Goal: Information Seeking & Learning: Learn about a topic

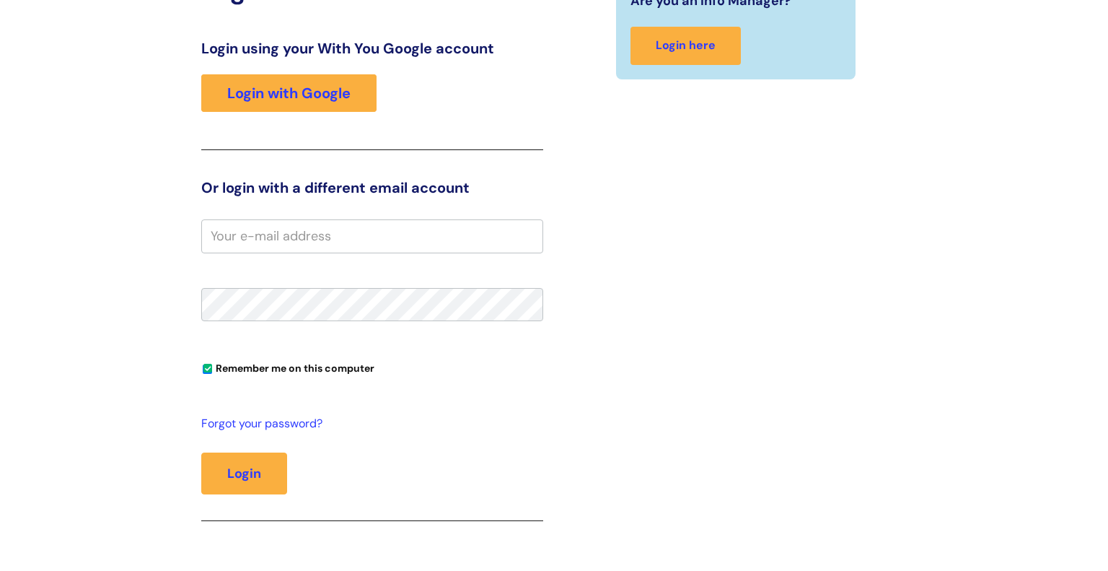
scroll to position [223, 0]
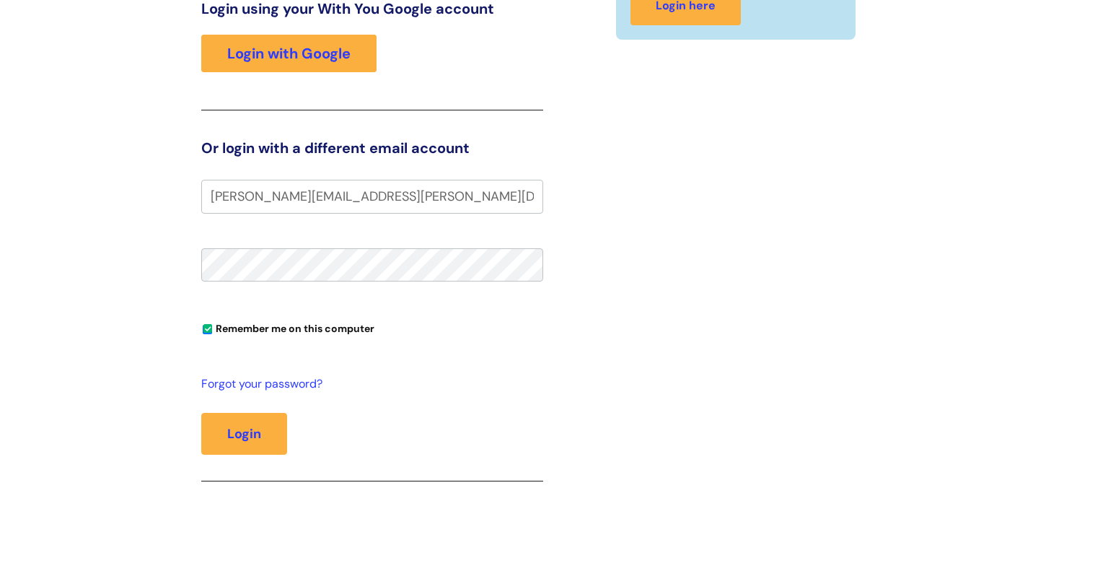
type input "veronica.veronesi@wearewithyou.org.uk"
click at [201, 413] on button "Login" at bounding box center [244, 434] width 86 height 42
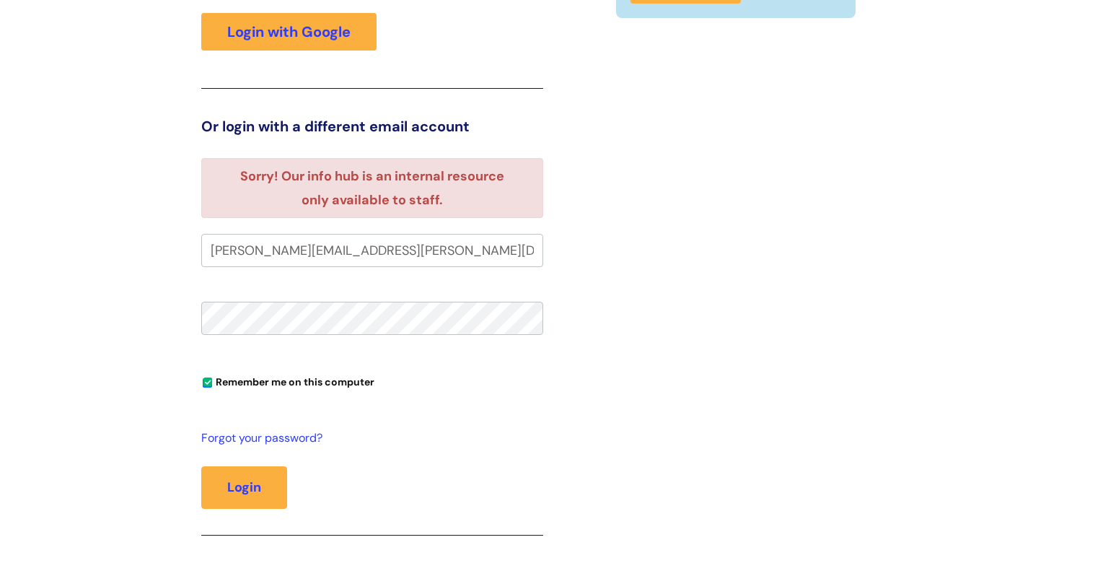
scroll to position [301, 0]
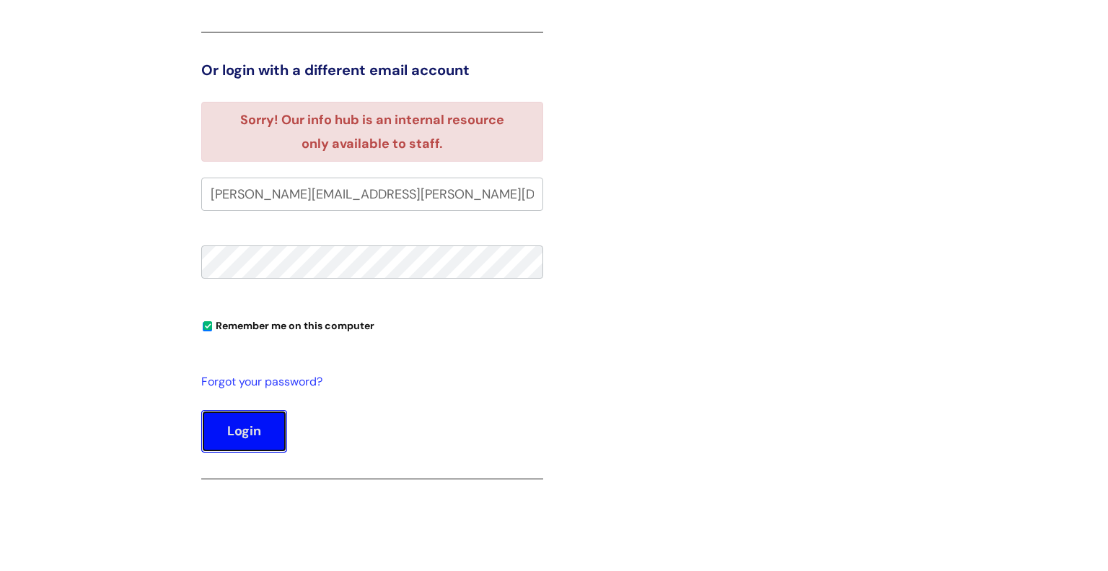
click at [257, 425] on button "Login" at bounding box center [244, 431] width 86 height 42
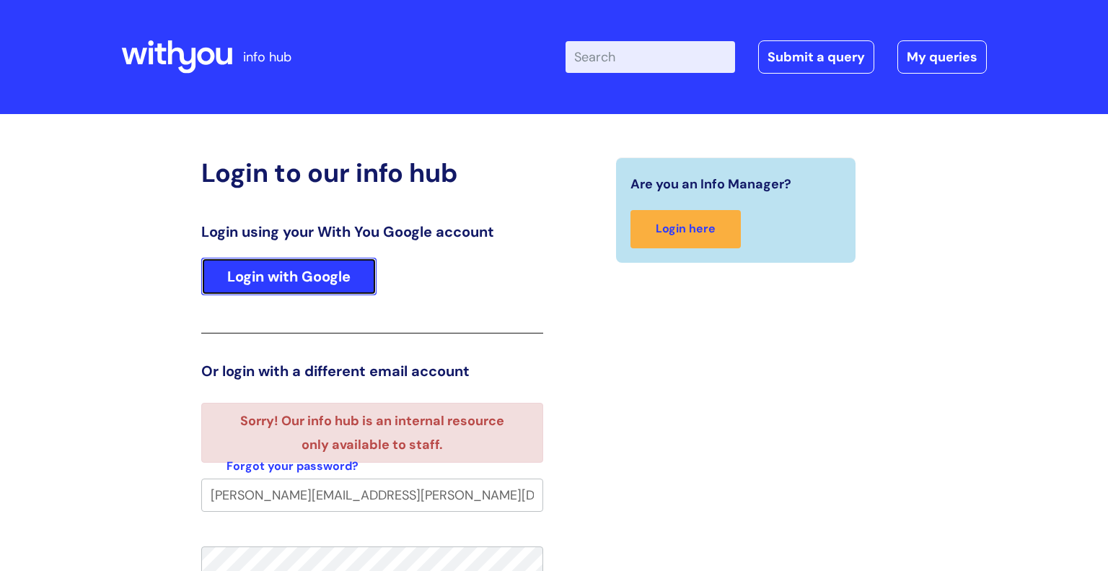
click at [280, 282] on link "Login with Google" at bounding box center [288, 276] width 175 height 38
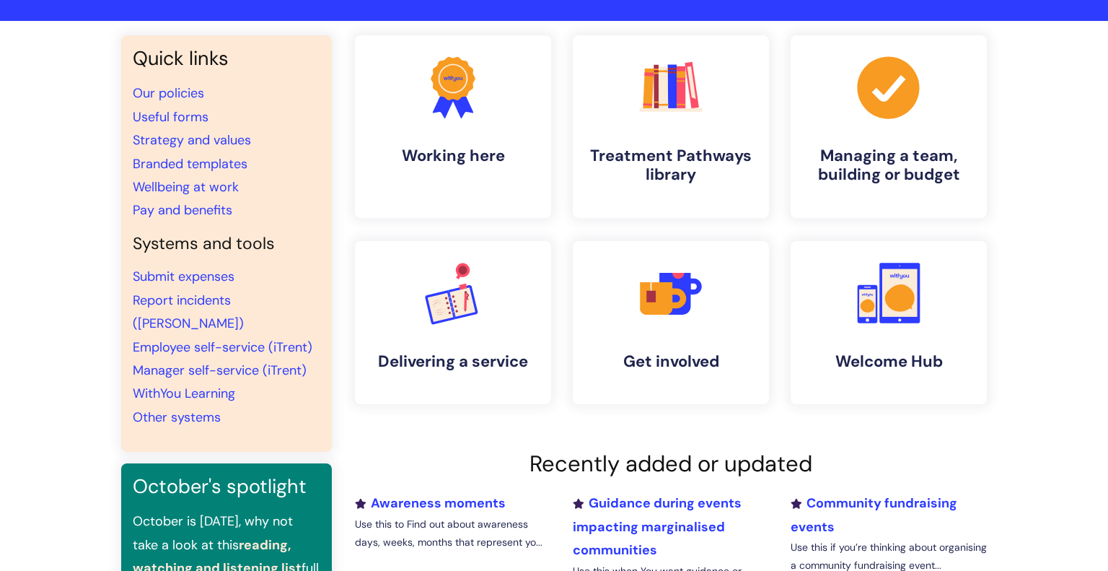
scroll to position [97, 0]
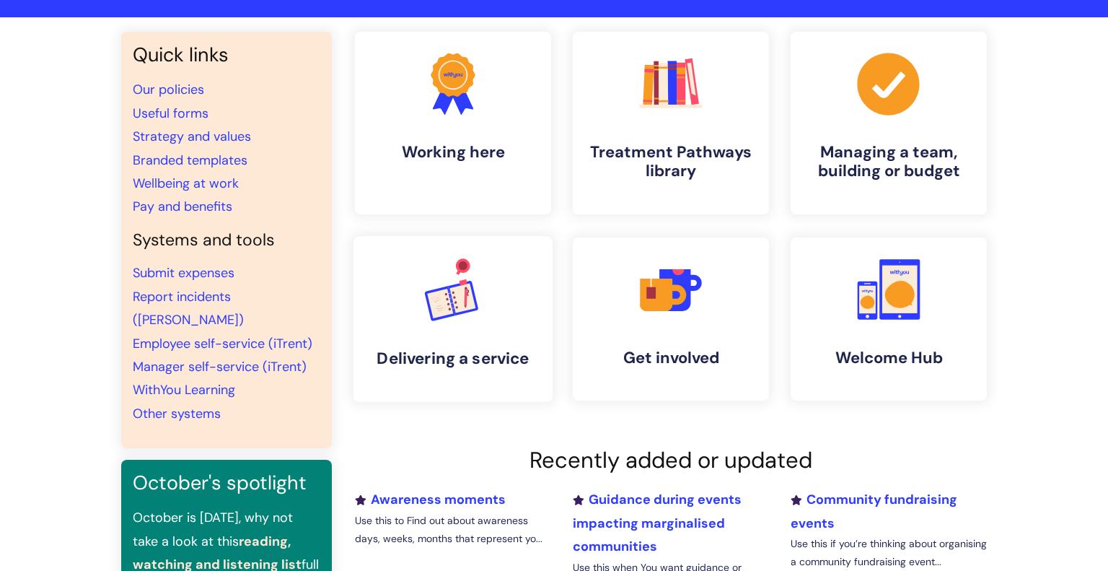
click at [428, 289] on icon ".cls-1{font-family:DMSans-Bold, 'DM Sans';font-size:43.1802px;font-weight:700;}…" at bounding box center [452, 288] width 71 height 71
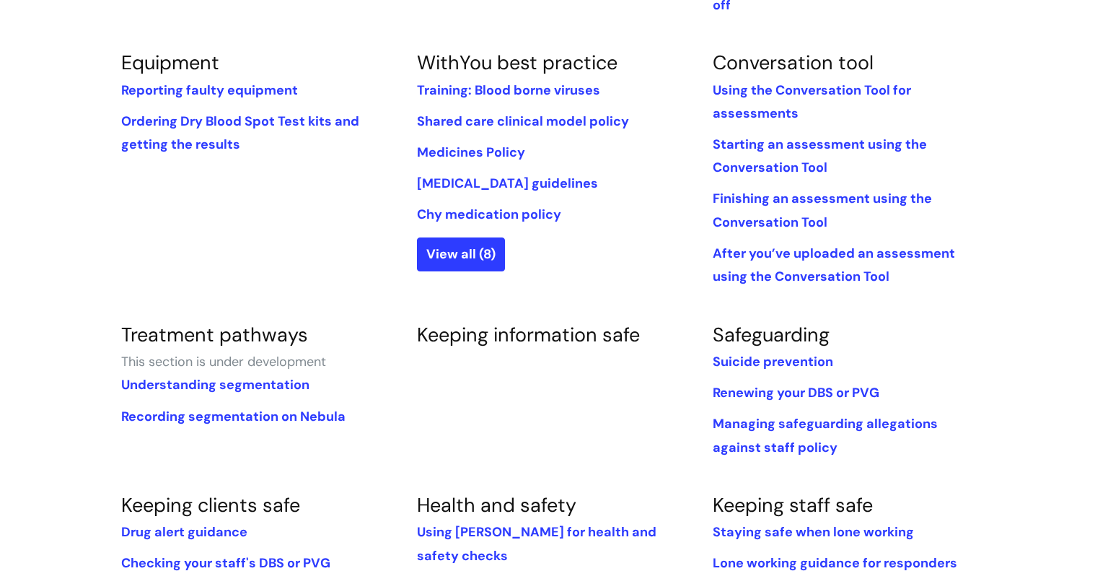
scroll to position [576, 0]
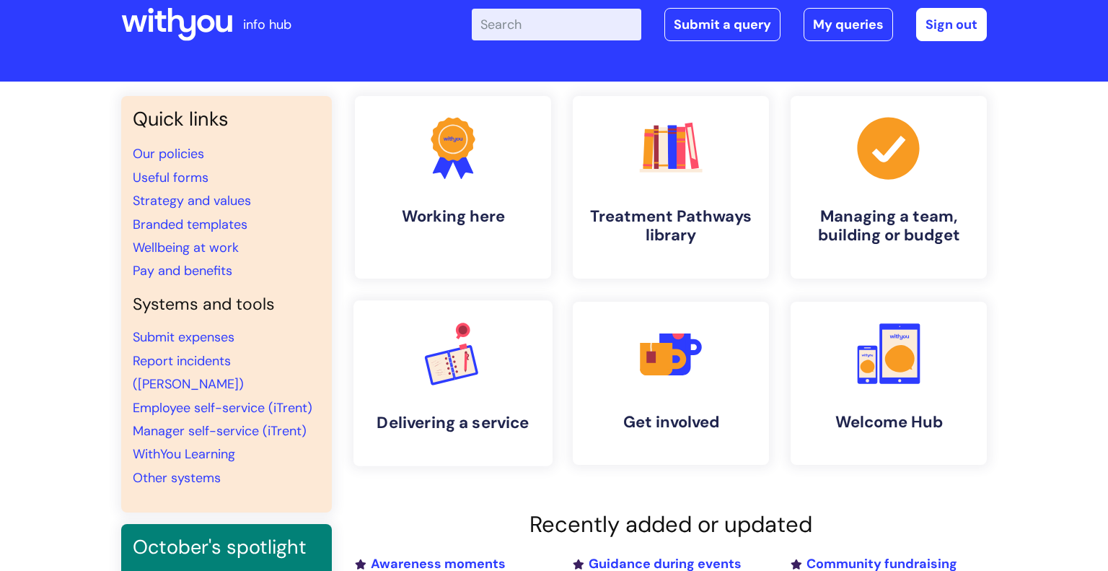
scroll to position [32, 0]
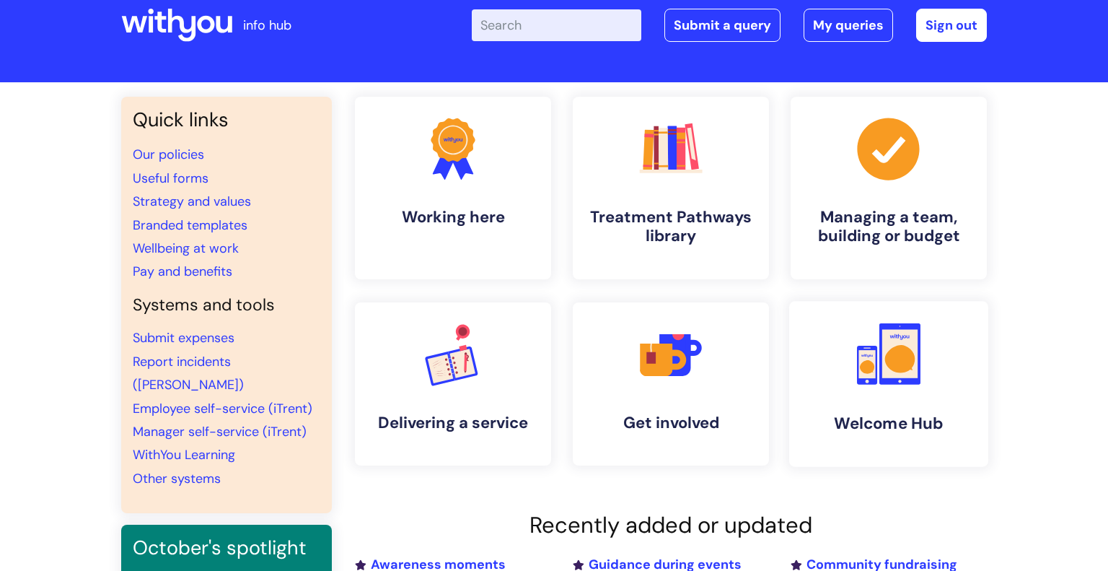
click at [917, 379] on icon at bounding box center [899, 353] width 41 height 61
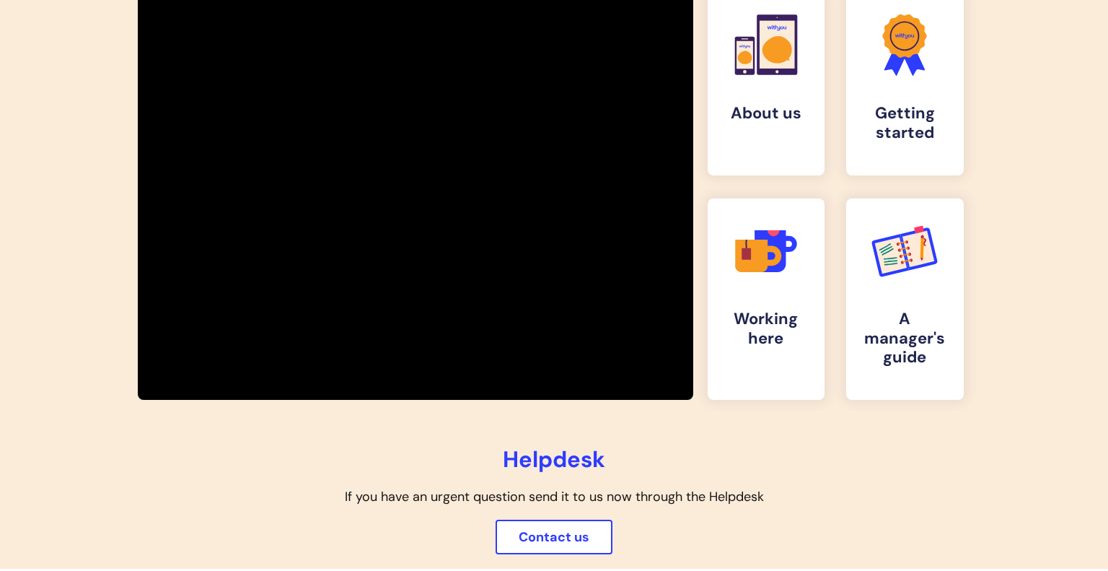
scroll to position [283, 0]
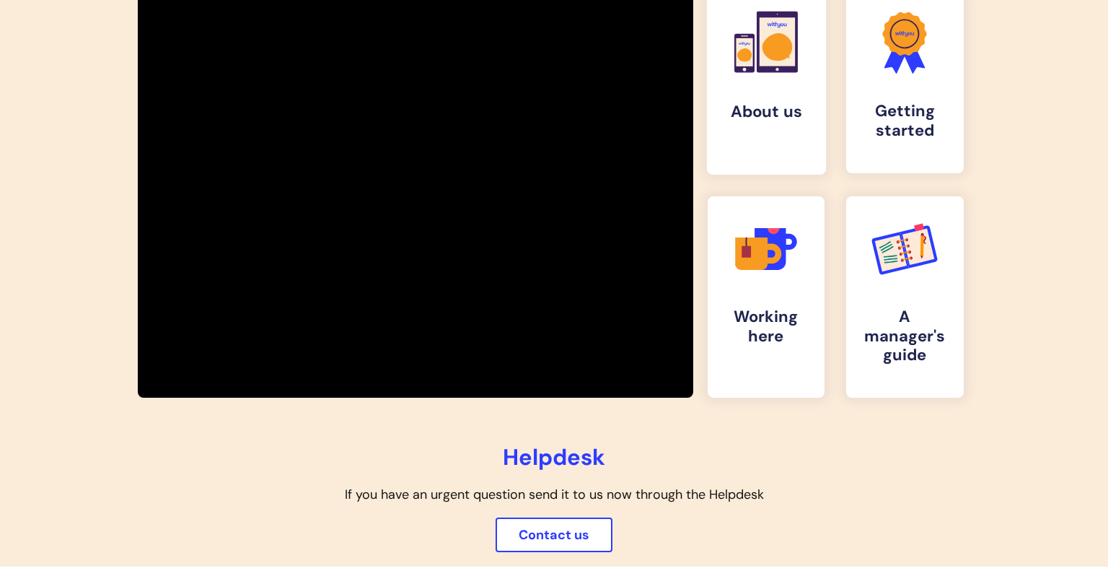
click at [771, 113] on h4 "About us" at bounding box center [765, 111] width 95 height 19
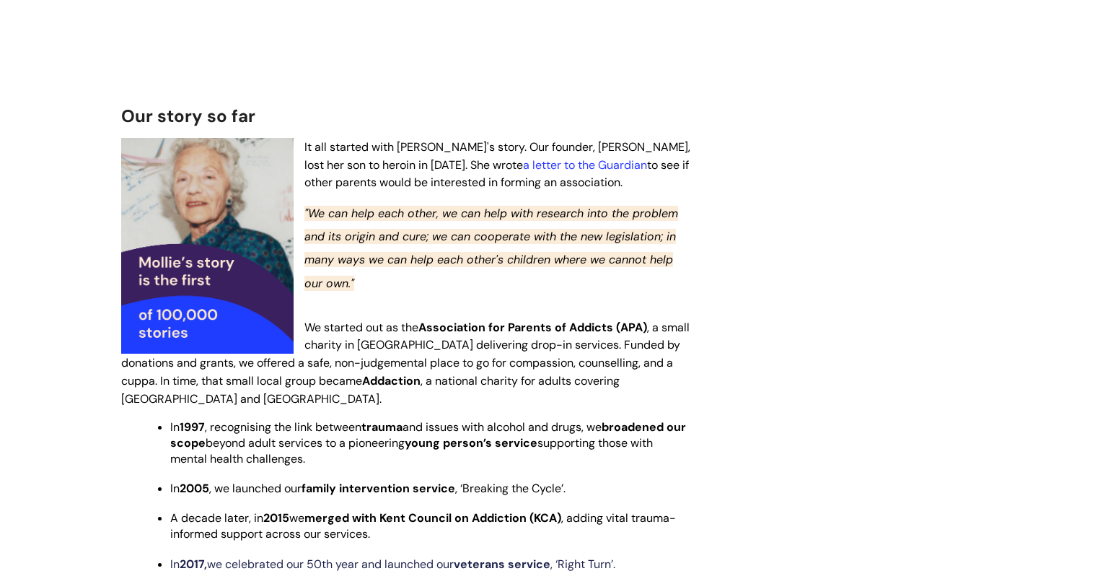
scroll to position [715, 0]
drag, startPoint x: 539, startPoint y: 119, endPoint x: 612, endPoint y: 120, distance: 73.6
click at [612, 140] on span "It all started with [PERSON_NAME]'s story. Our founder, [PERSON_NAME], lost her…" at bounding box center [497, 165] width 386 height 51
copy span "Mollie Craven"
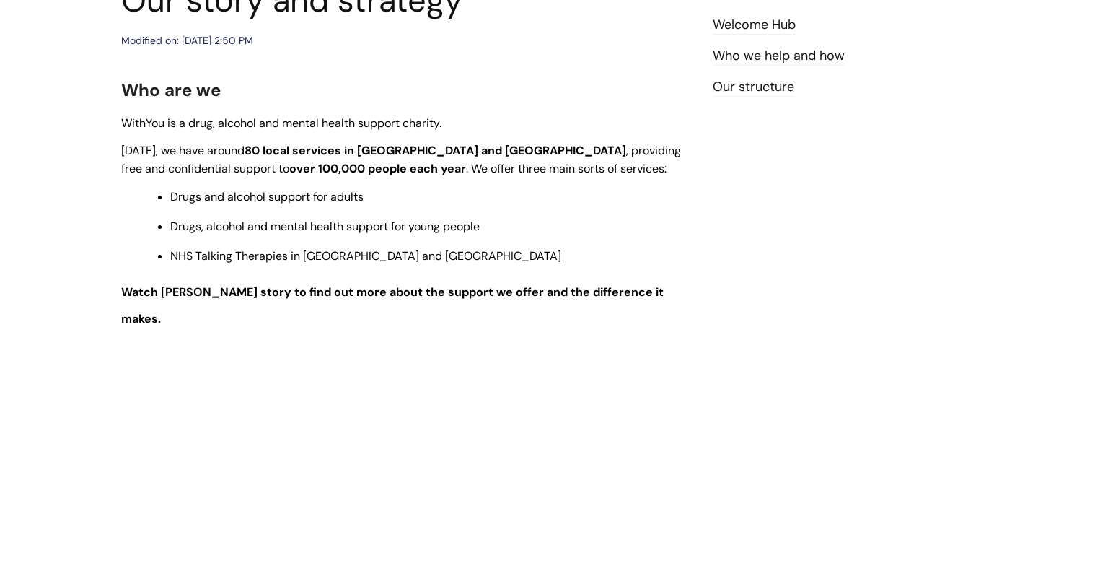
scroll to position [0, 0]
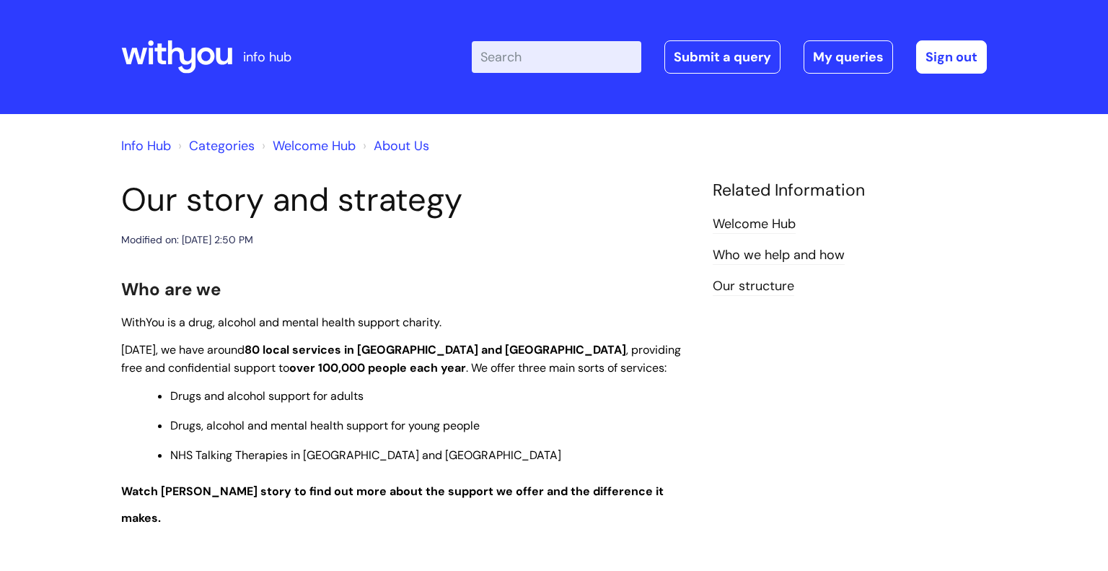
click at [737, 225] on link "Welcome Hub" at bounding box center [754, 224] width 83 height 19
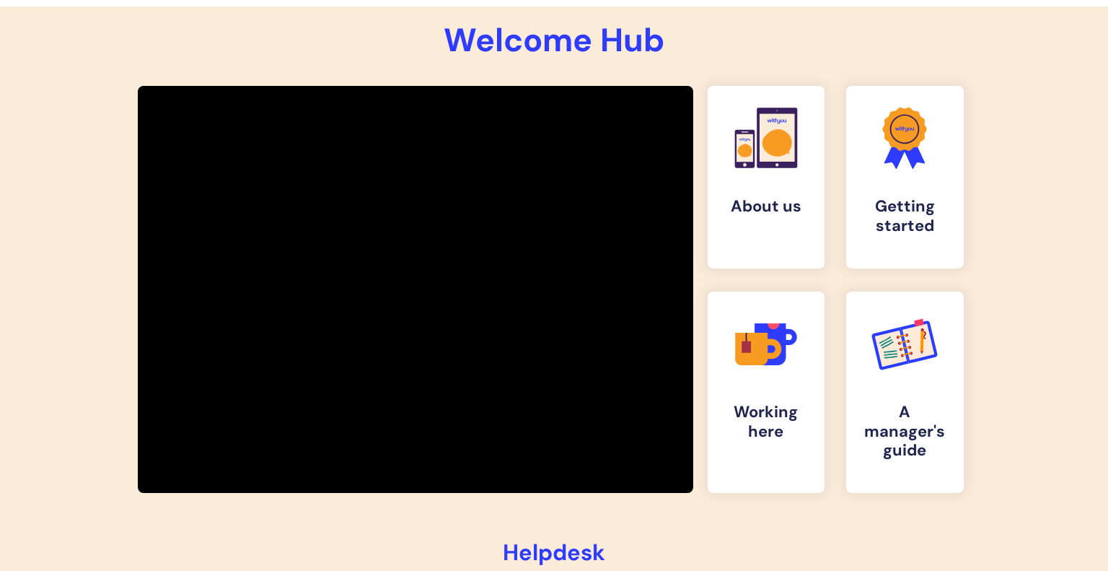
scroll to position [190, 0]
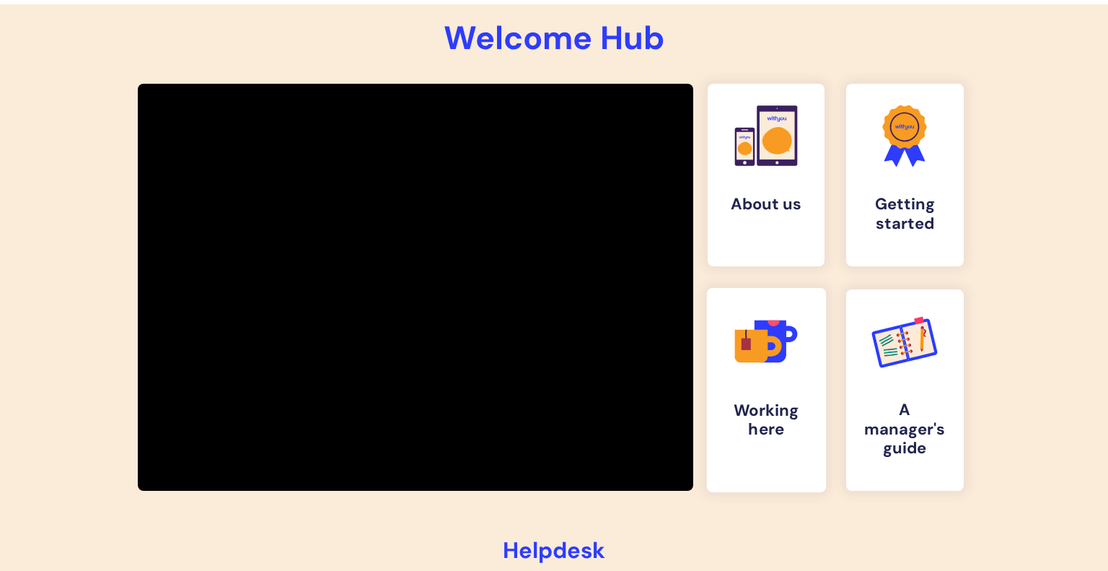
click at [778, 349] on icon at bounding box center [771, 346] width 20 height 20
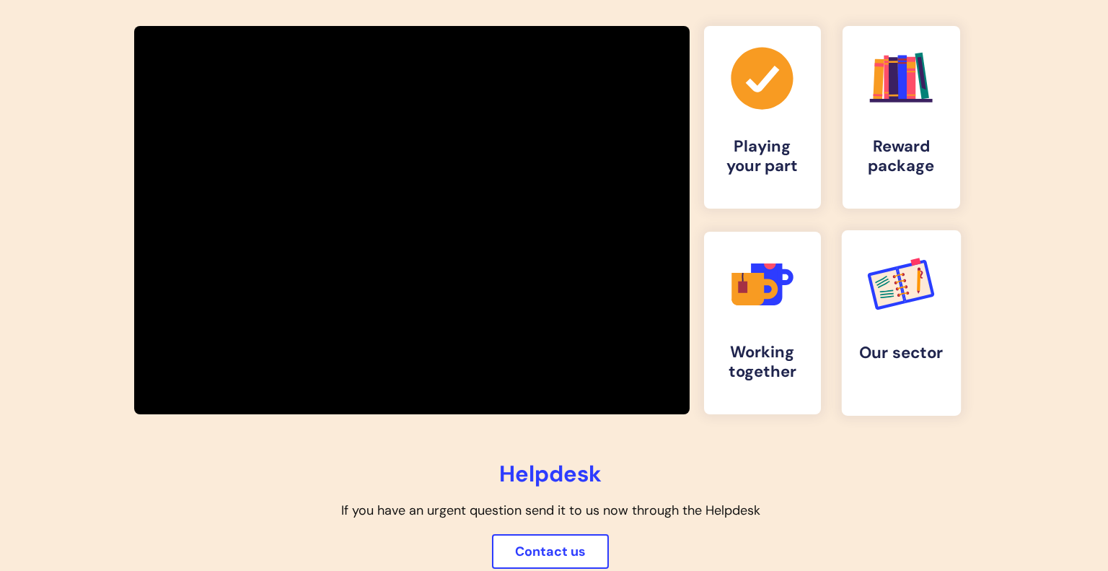
scroll to position [260, 4]
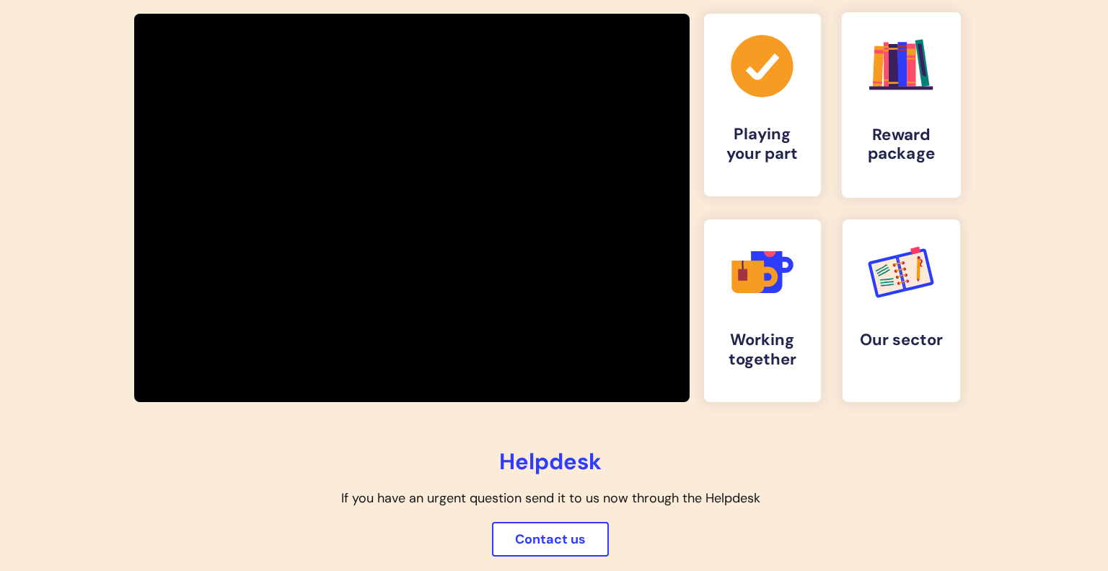
click at [915, 120] on link ".cls-1{fill:#f89b22;}.cls-1,.cls-2,.cls-3,.cls-4,.cls-5,.cls-6,.cls-7{stroke-wi…" at bounding box center [901, 104] width 119 height 185
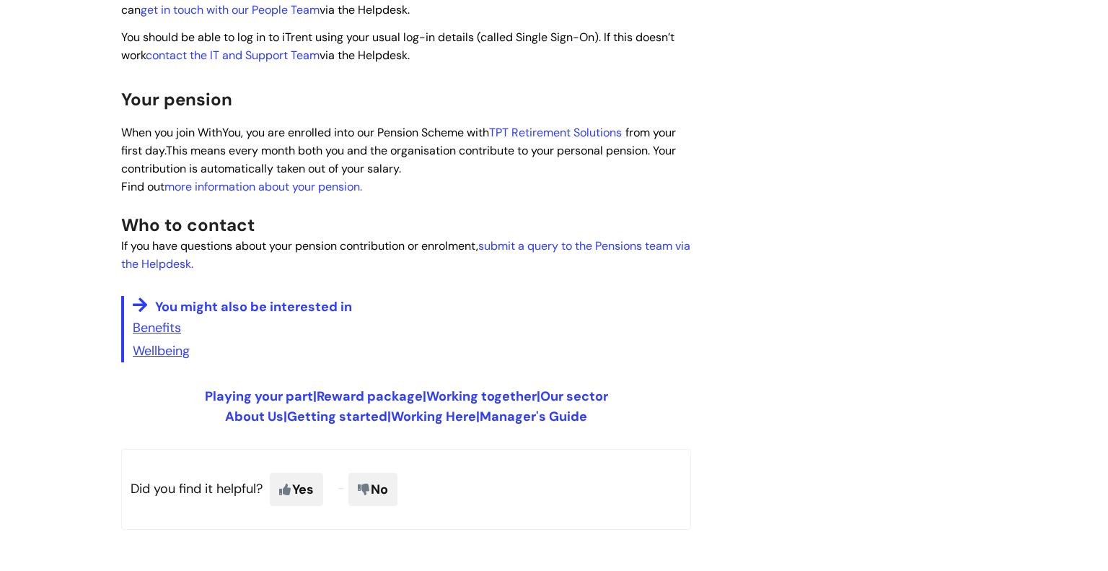
scroll to position [879, 0]
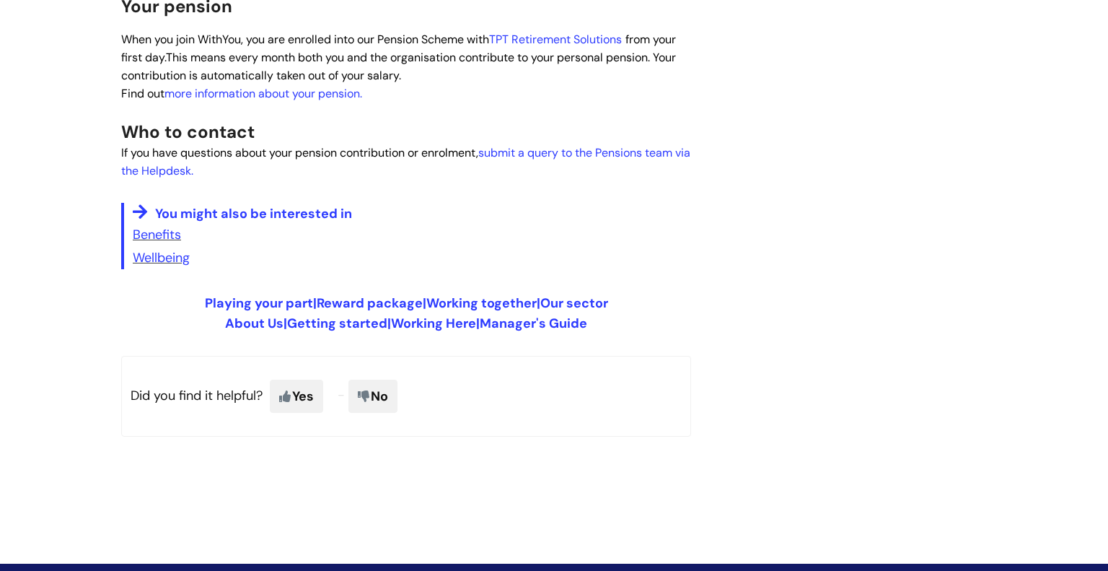
scroll to position [1091, 0]
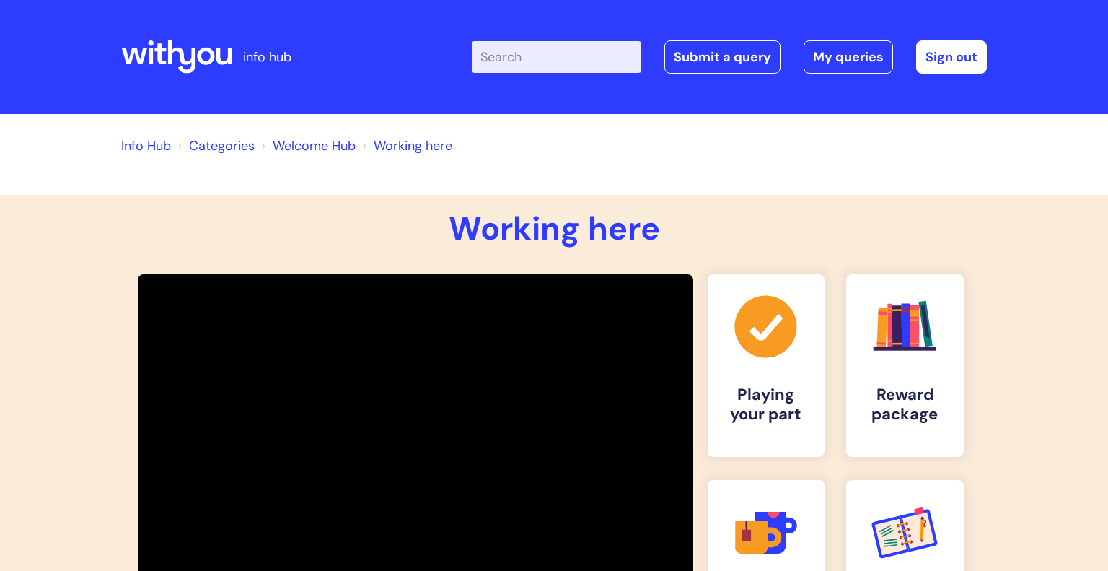
scroll to position [260, 4]
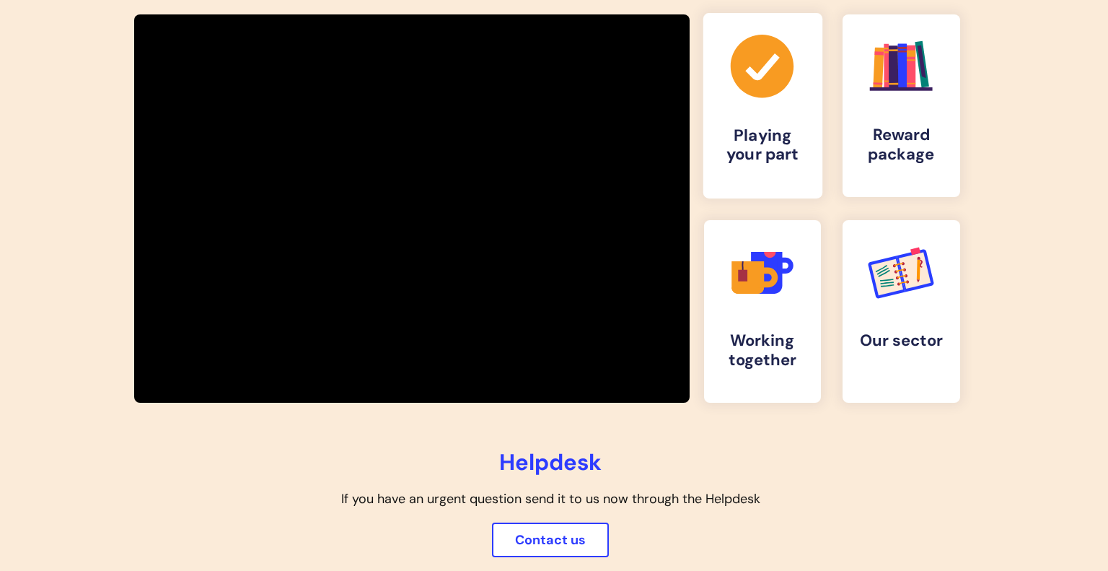
click at [763, 113] on link ".cls-1{fill:#a53144;stroke-width:0px;} Playing your part" at bounding box center [762, 105] width 119 height 185
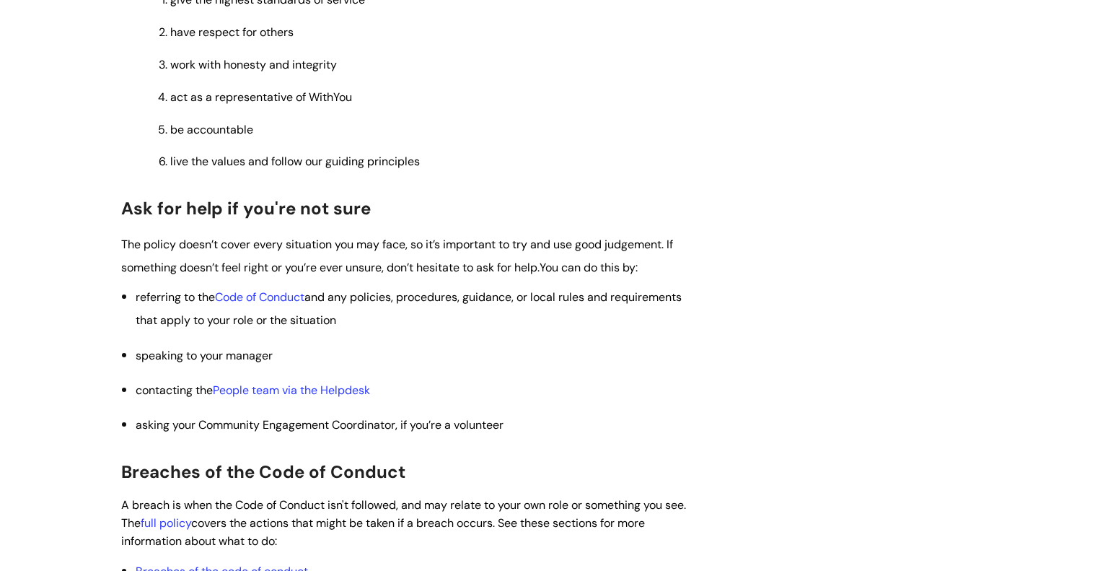
scroll to position [366, 0]
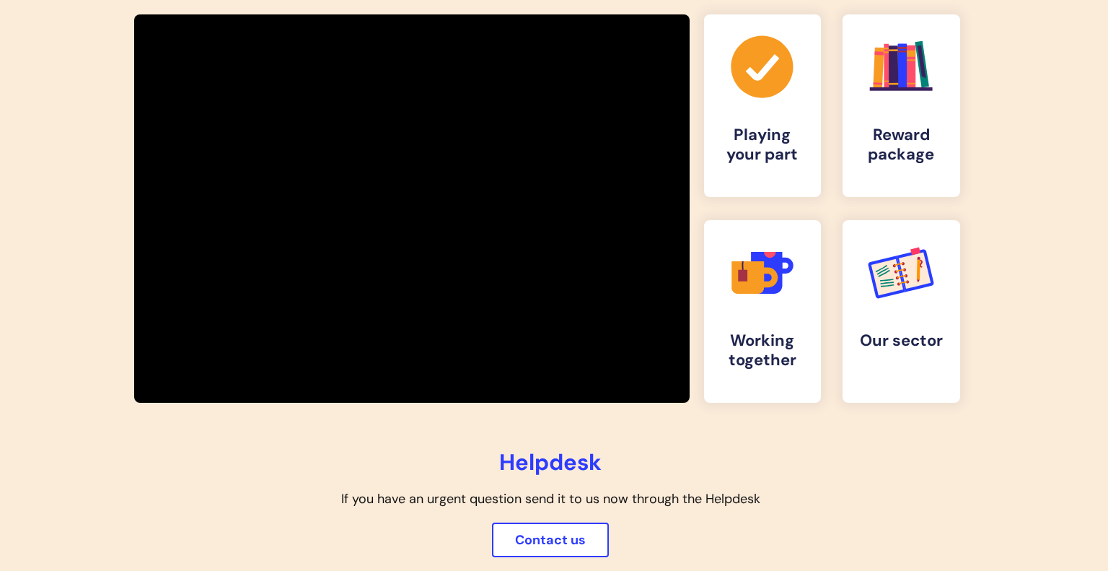
scroll to position [260, 4]
click at [889, 283] on icon at bounding box center [885, 275] width 19 height 21
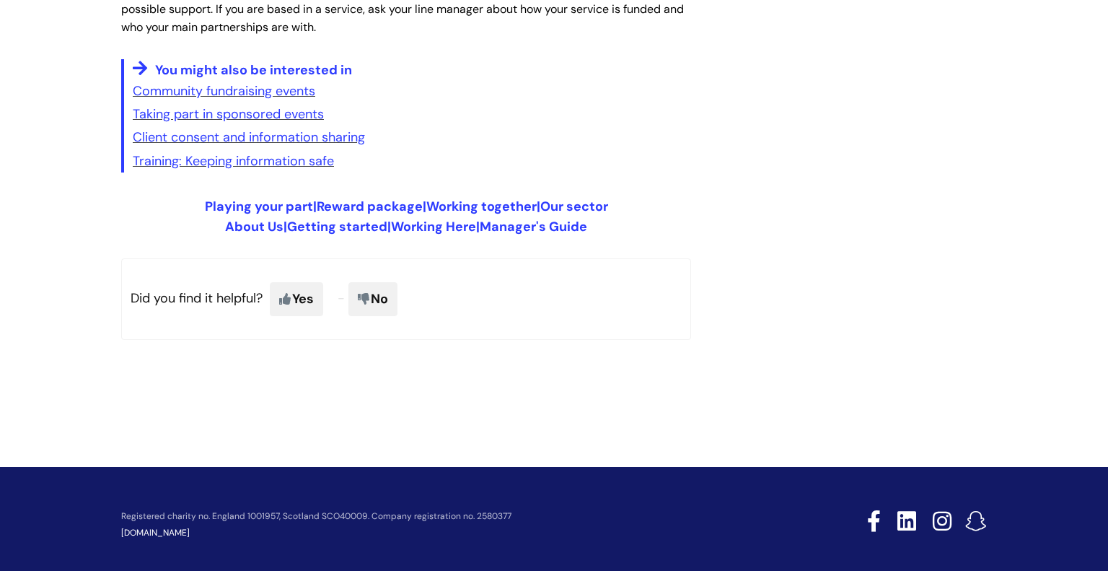
scroll to position [2576, 0]
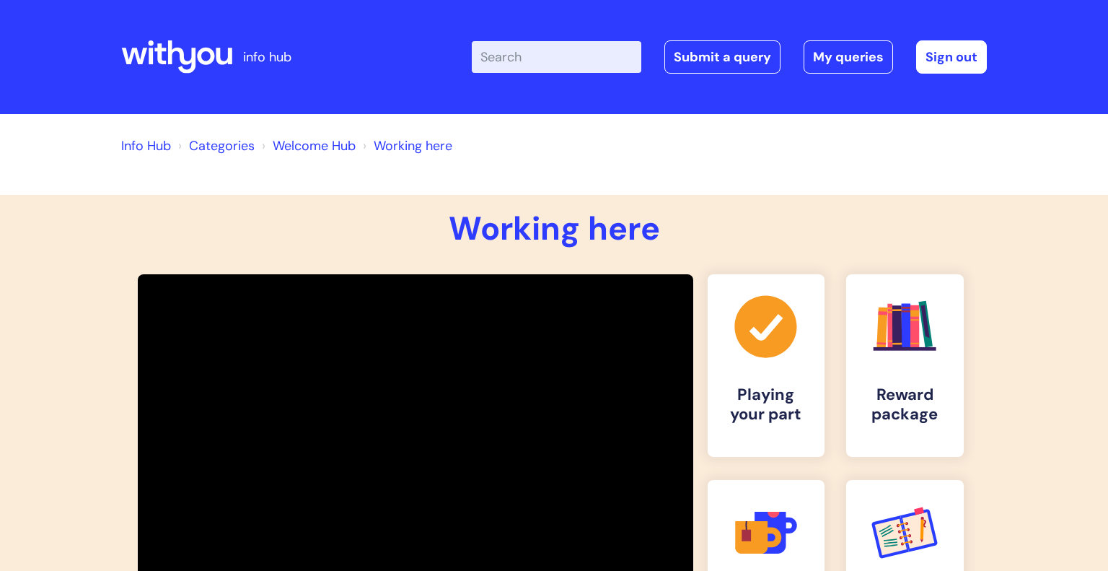
scroll to position [259, 4]
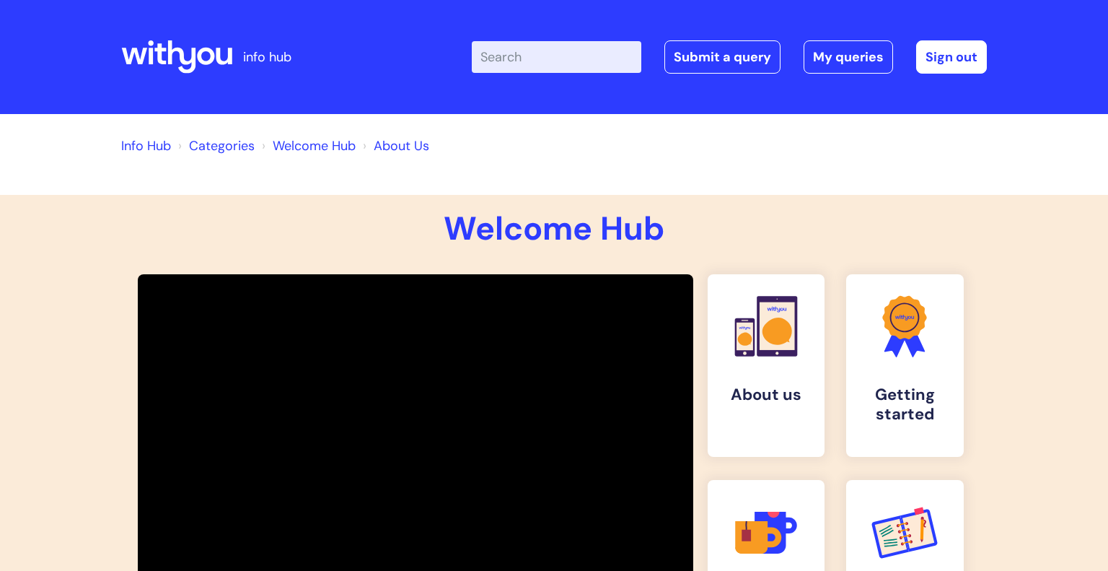
scroll to position [190, 0]
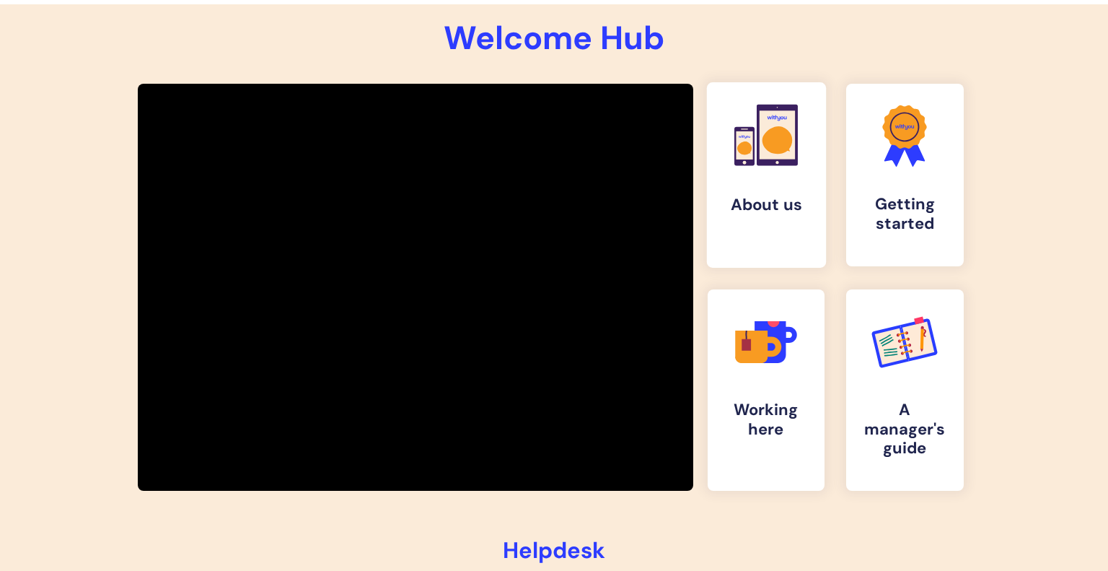
click at [785, 142] on icon at bounding box center [777, 139] width 30 height 27
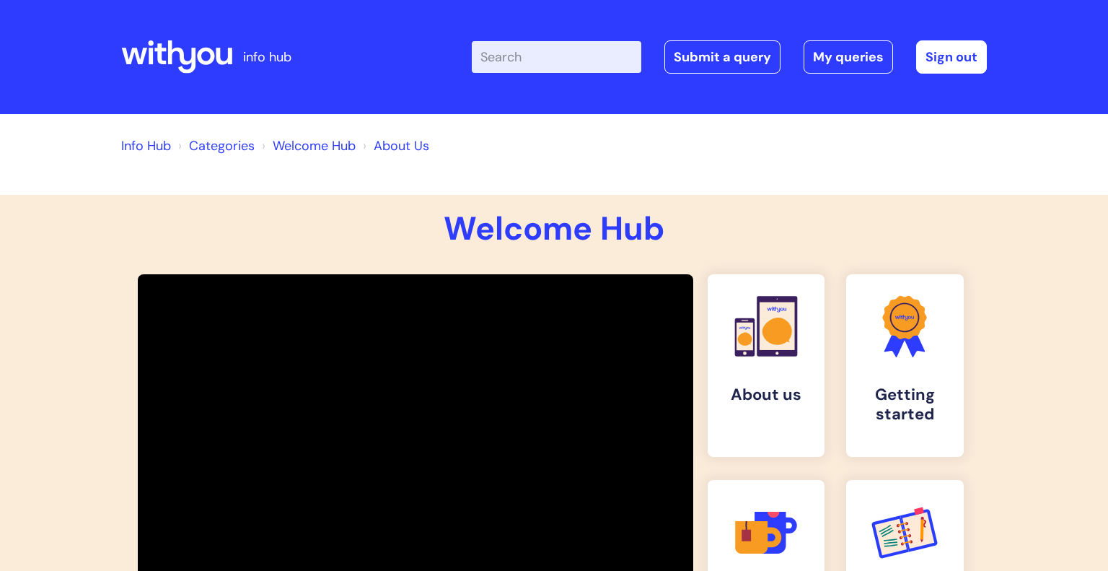
scroll to position [190, 0]
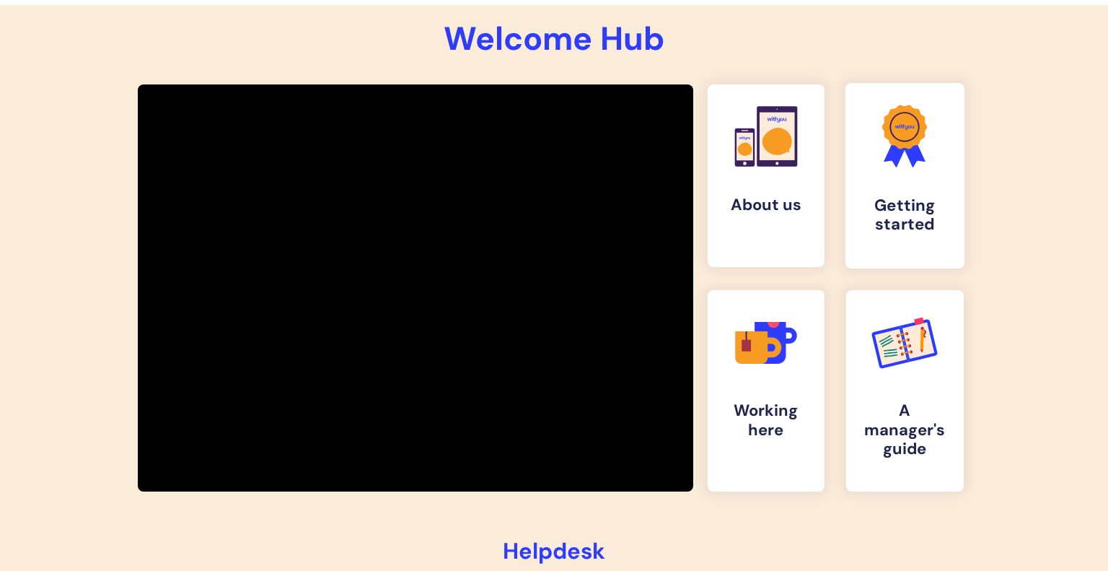
click at [891, 157] on icon at bounding box center [896, 151] width 24 height 31
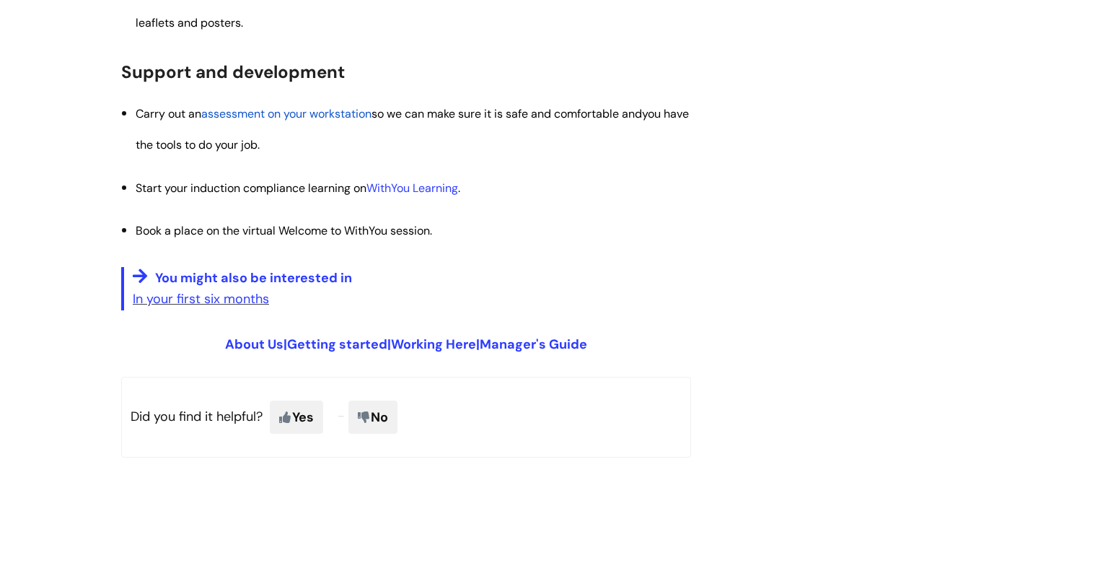
scroll to position [1902, 0]
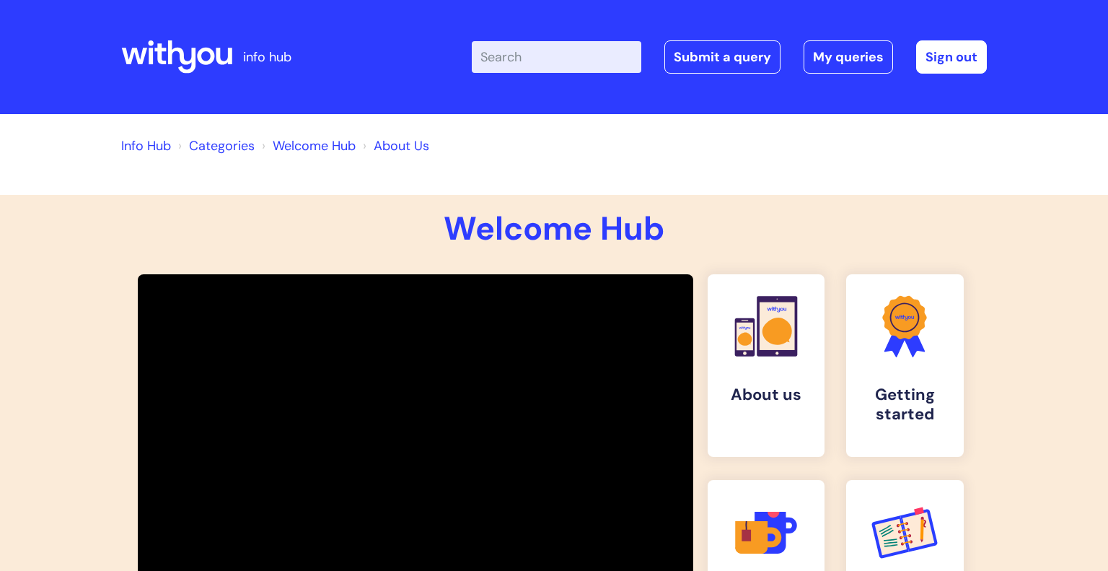
scroll to position [189, 0]
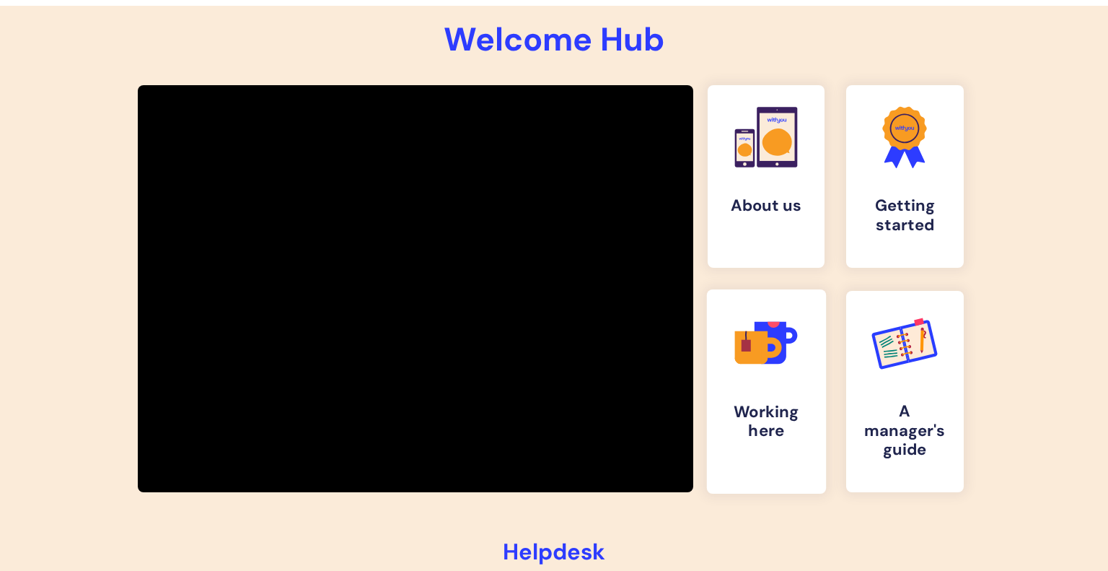
click at [753, 397] on link ".cls-1{fill:#f89b22;}.cls-1,.cls-2,.cls-3,.cls-4,.cls-5{stroke-width:0px;}.cls-…" at bounding box center [765, 391] width 119 height 204
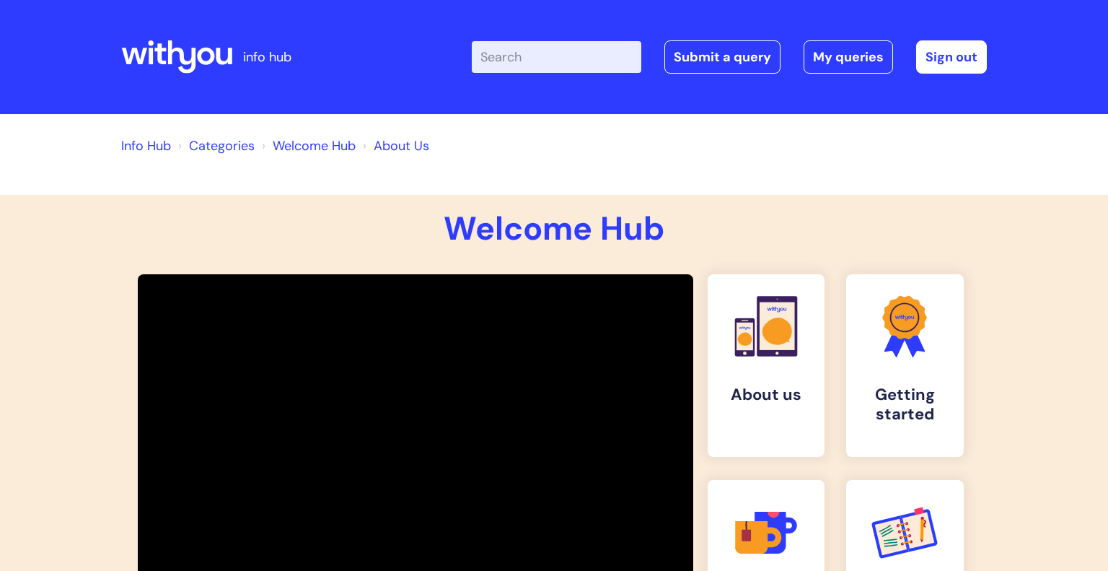
scroll to position [188, 0]
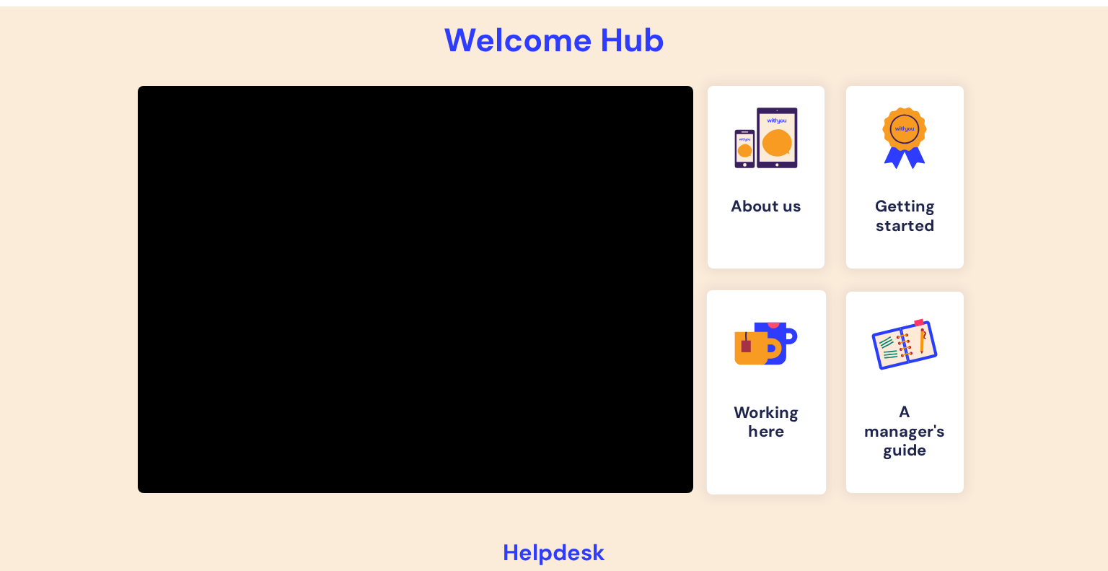
click at [757, 337] on icon at bounding box center [750, 348] width 33 height 33
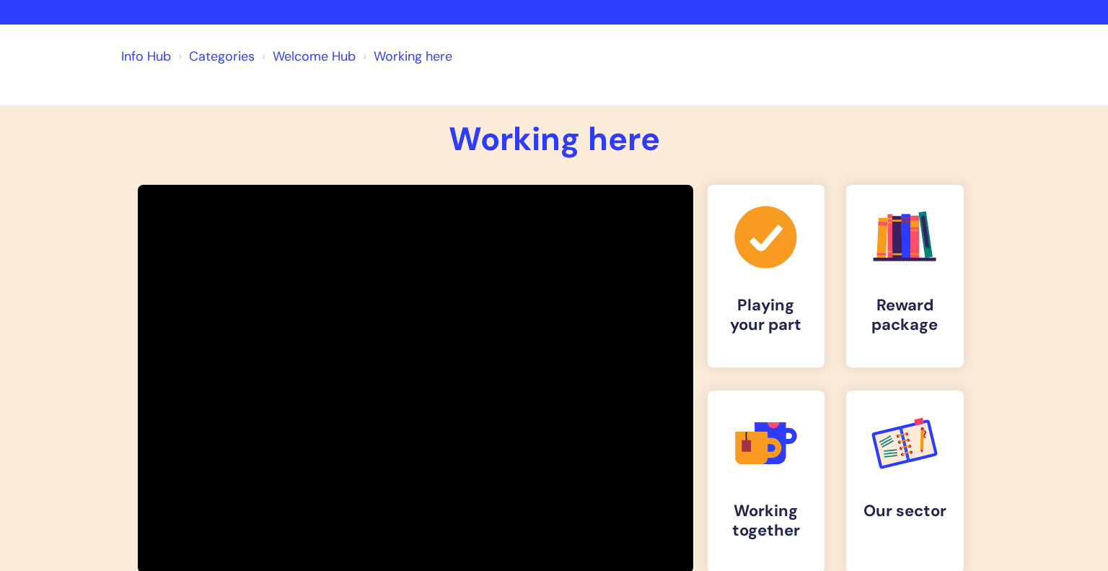
scroll to position [102, 0]
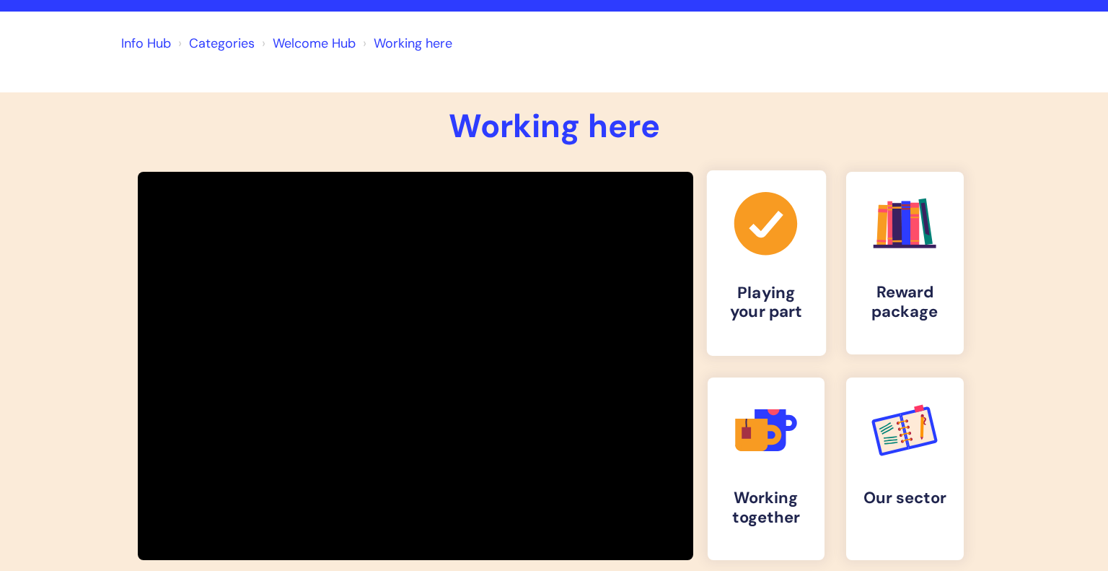
click at [746, 250] on icon ".cls-1{fill:#a53144;stroke-width:0px;}" at bounding box center [765, 223] width 71 height 71
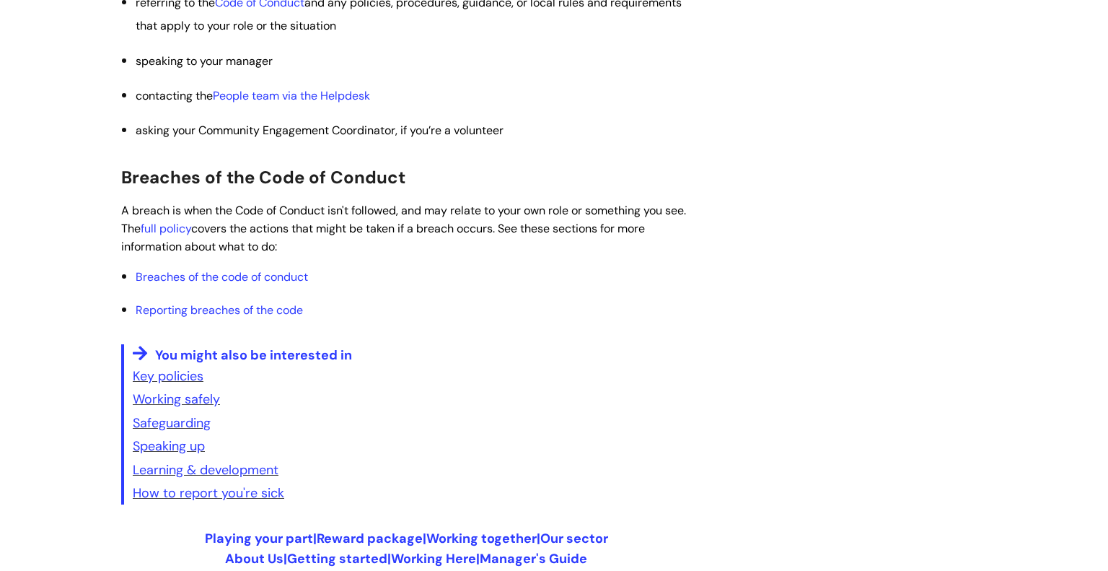
scroll to position [781, 0]
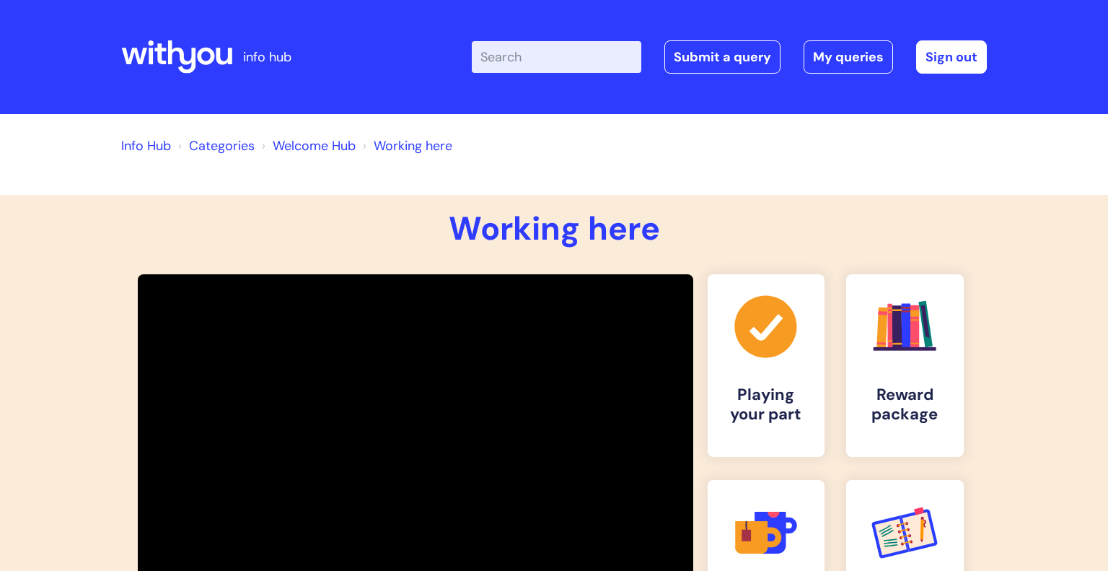
scroll to position [102, 0]
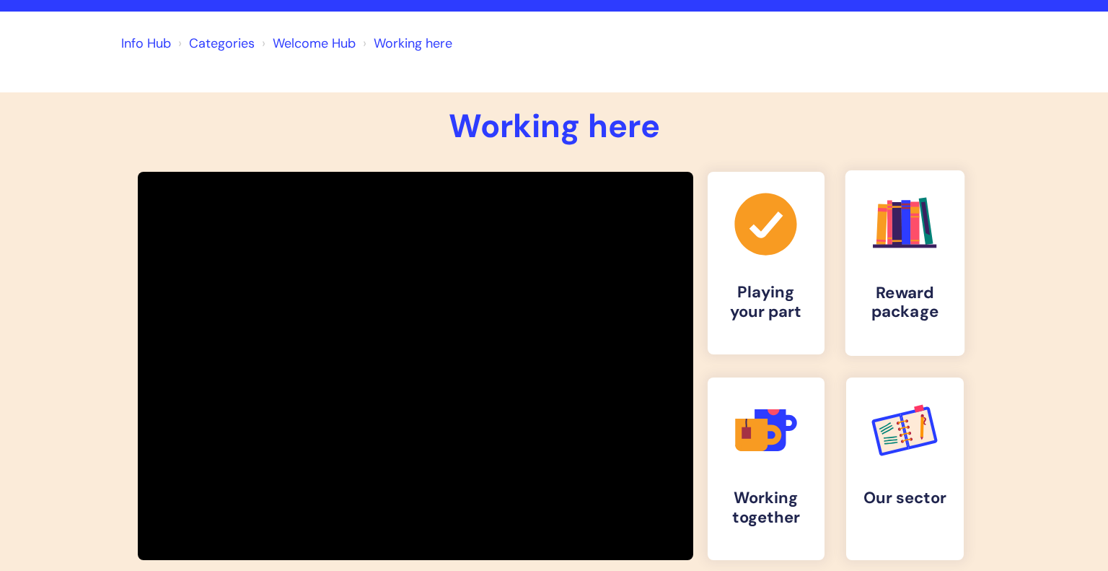
click at [949, 259] on link ".cls-1{fill:#f89b22;}.cls-1,.cls-2,.cls-3,.cls-4,.cls-5,.cls-6,.cls-7{stroke-wi…" at bounding box center [904, 262] width 119 height 185
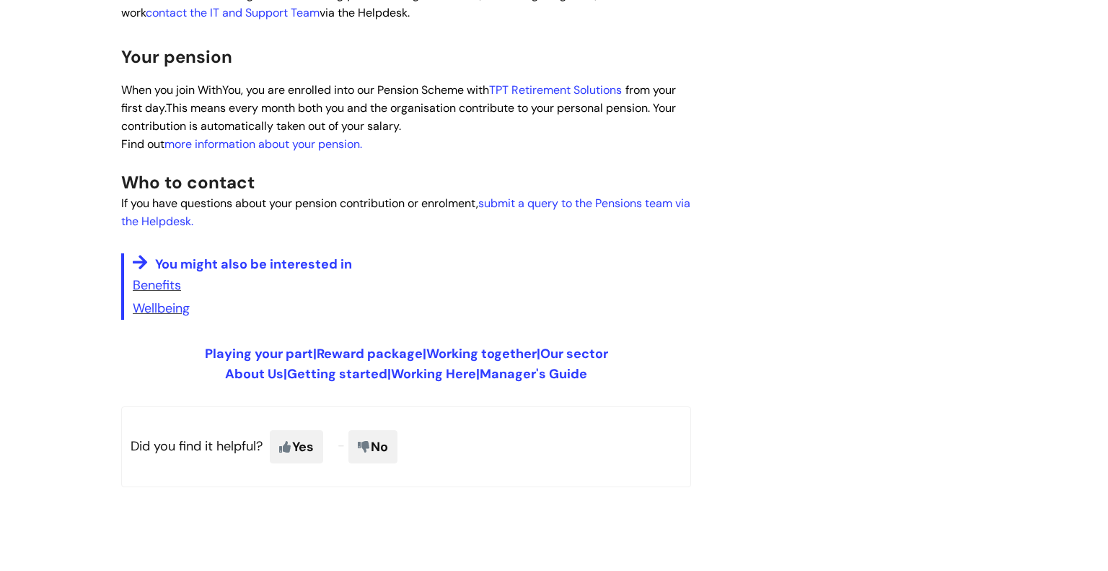
scroll to position [926, 0]
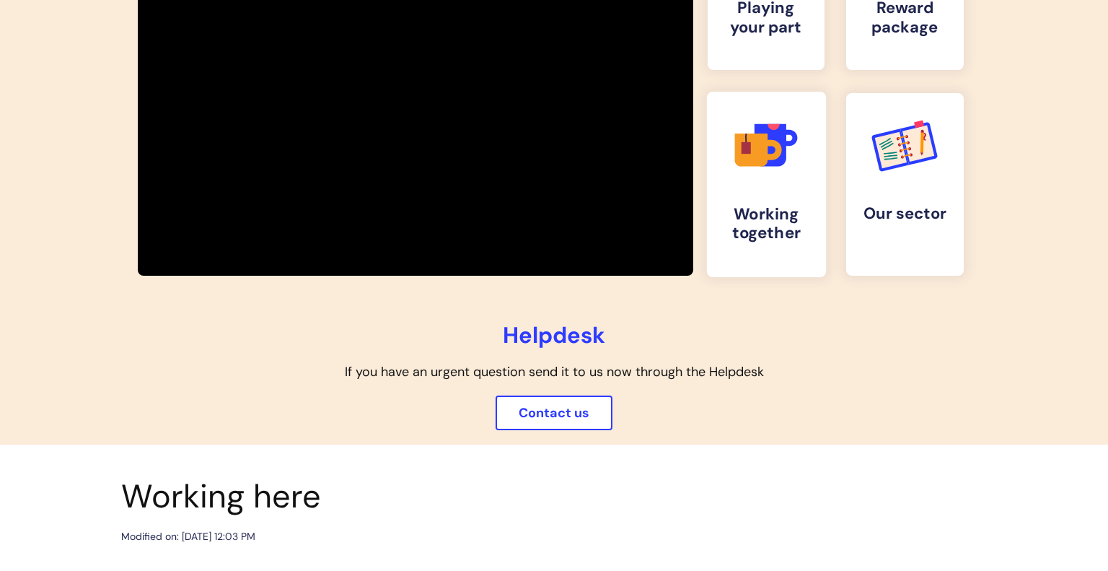
scroll to position [395, 0]
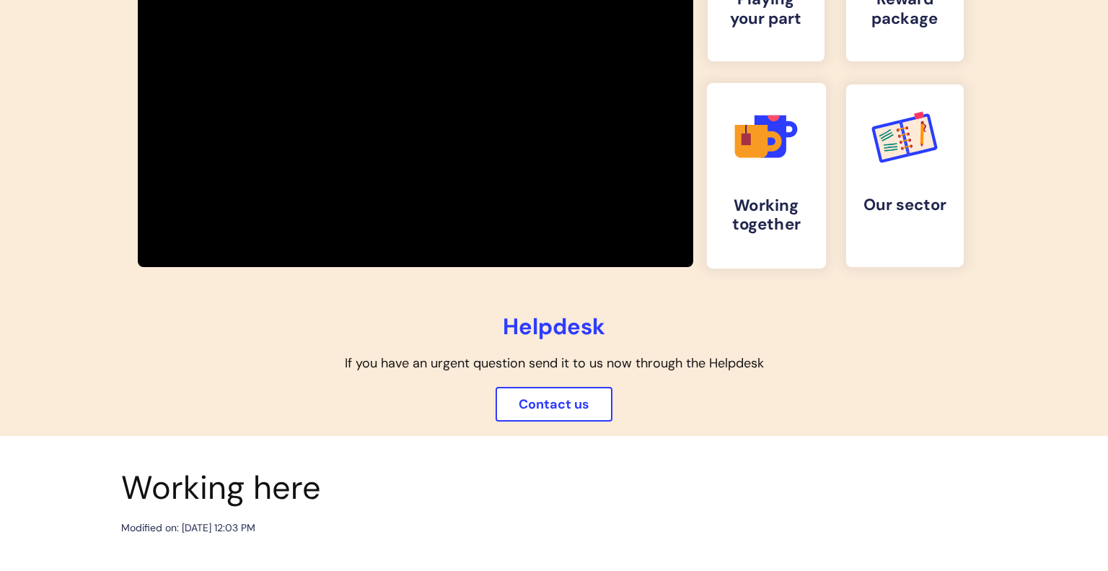
click at [762, 161] on icon ".cls-1{fill:#f89b22;}.cls-1,.cls-2,.cls-3,.cls-4,.cls-5{stroke-width:0px;}.cls-…" at bounding box center [765, 136] width 71 height 71
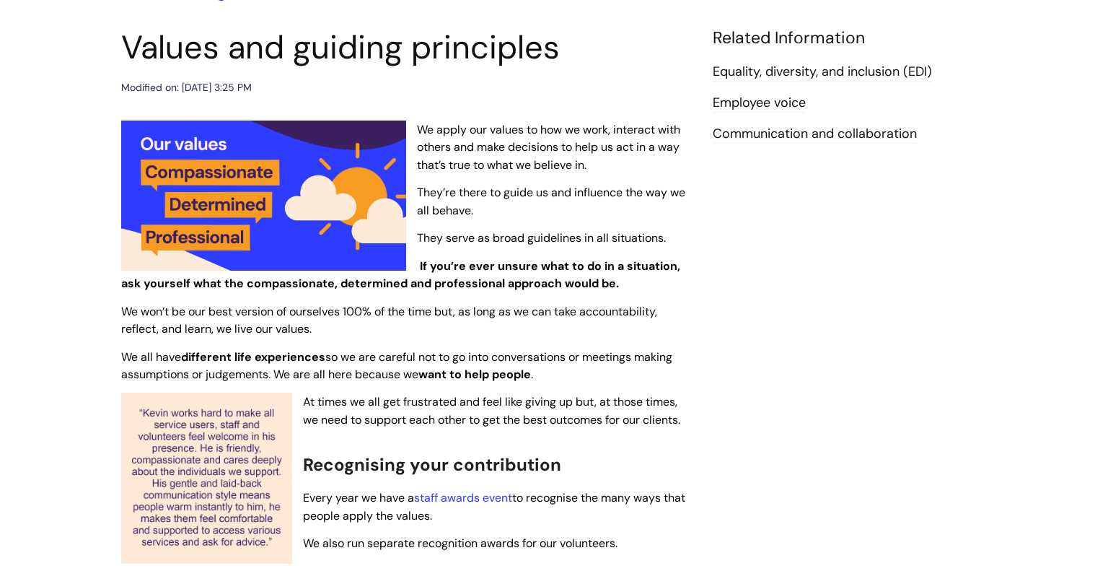
scroll to position [150, 0]
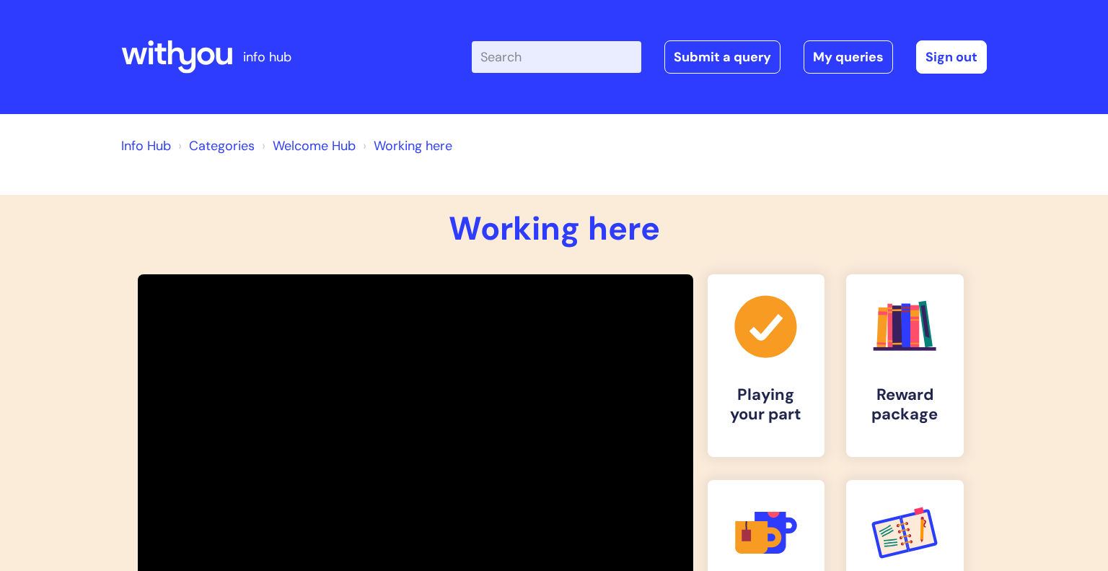
scroll to position [395, 0]
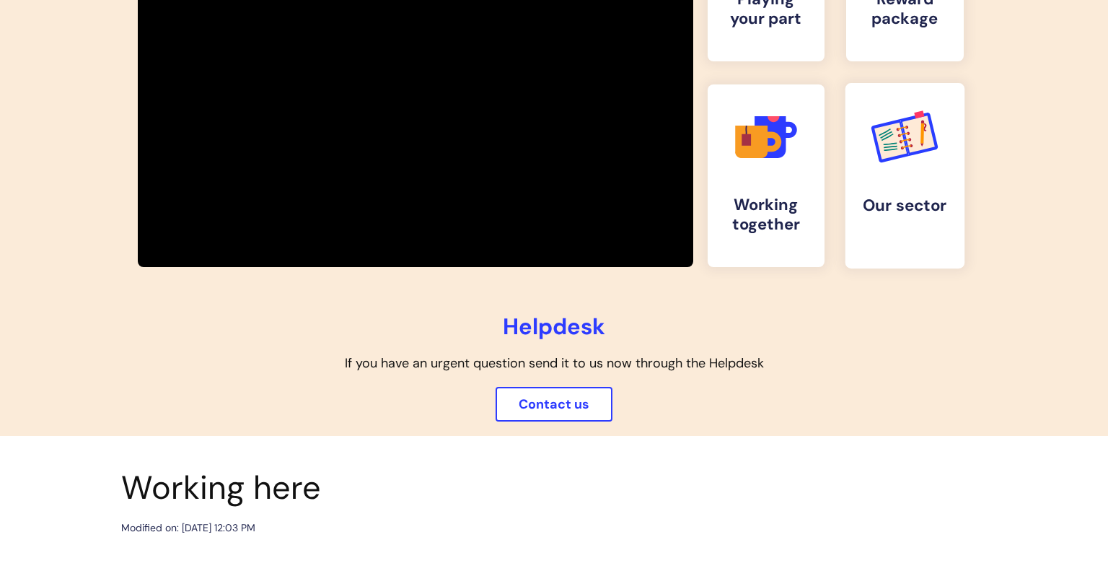
click at [920, 173] on link ".cls-d-1 { stroke: #008377; } .cls-d-1, .cls-d-2 { fill: none; stroke-miterlimi…" at bounding box center [904, 175] width 119 height 185
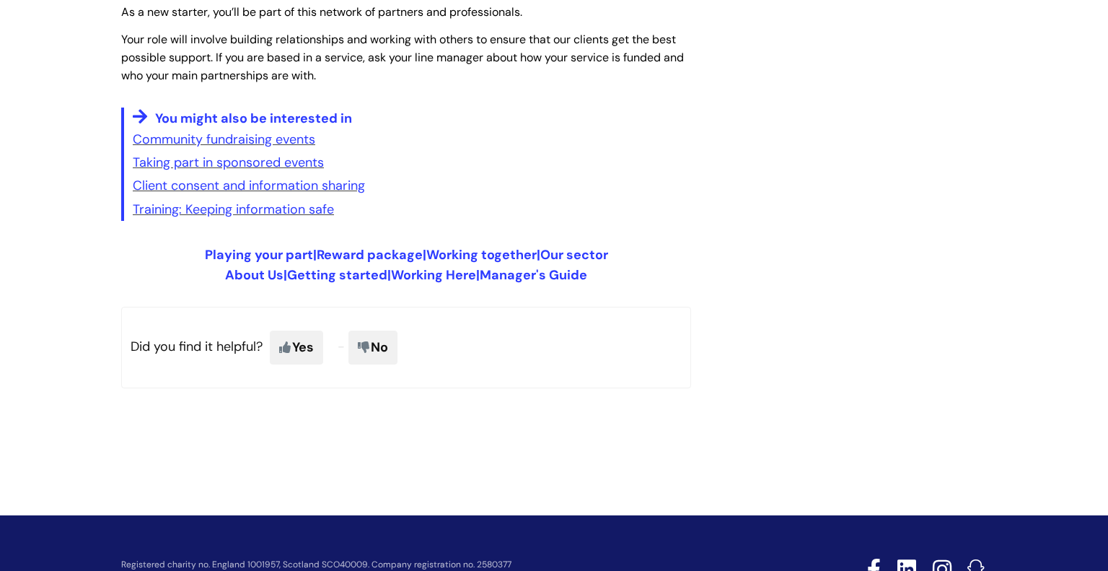
scroll to position [2576, 0]
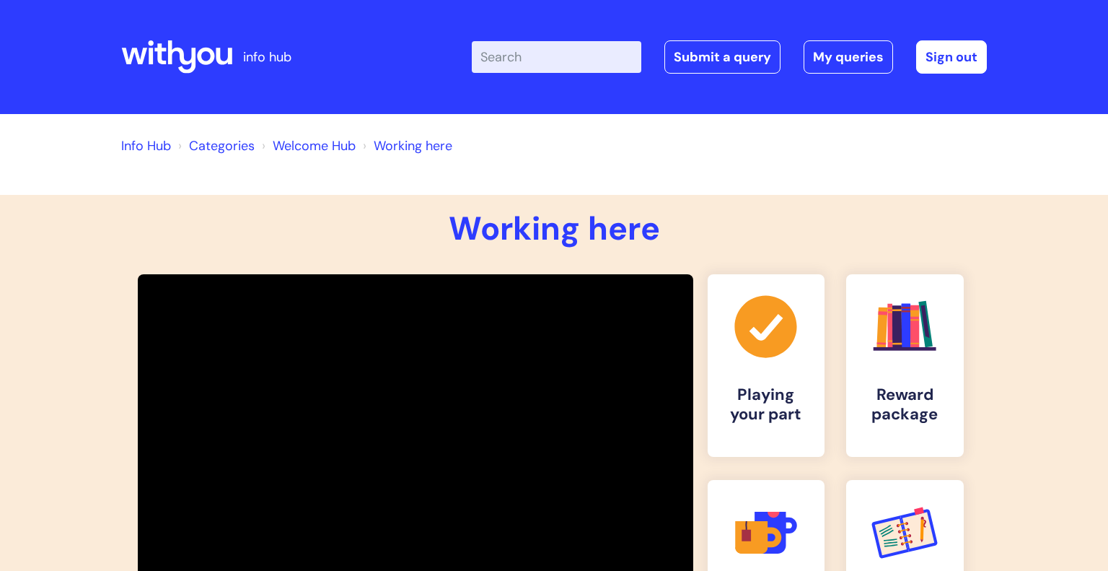
scroll to position [395, 0]
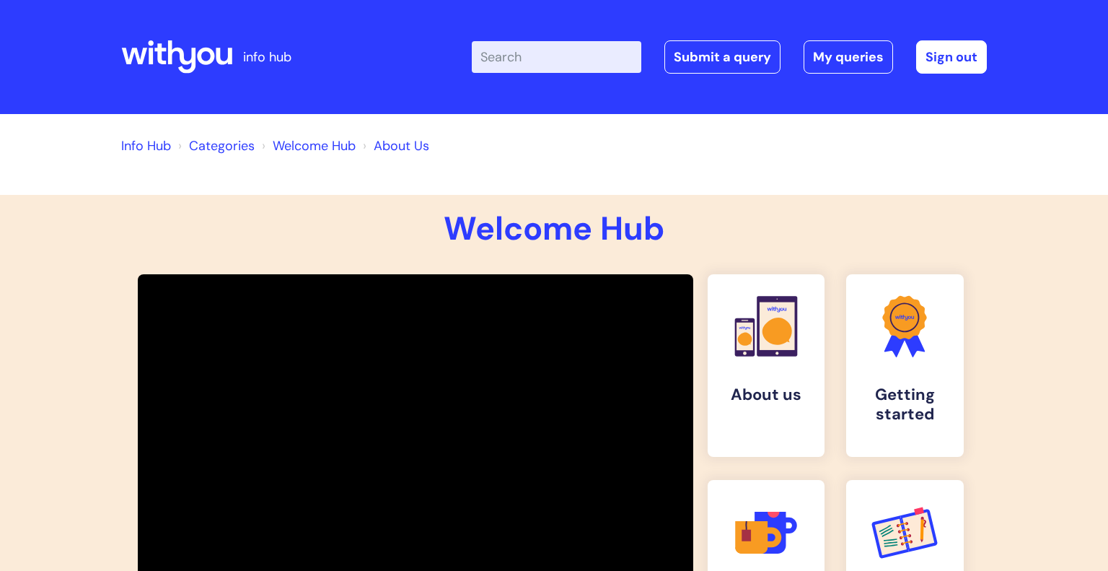
scroll to position [188, 0]
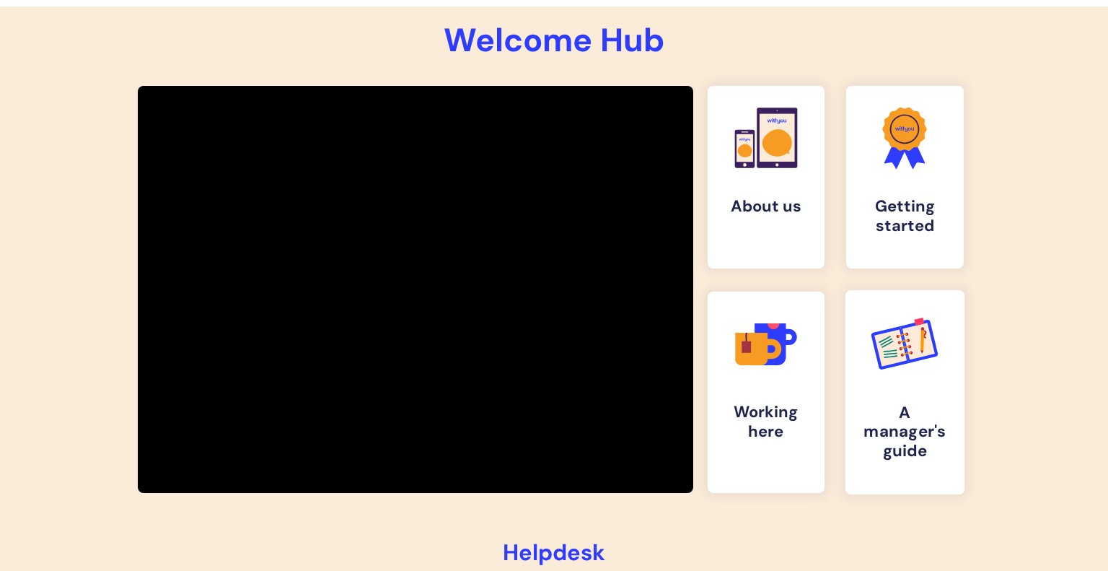
click at [904, 441] on h4 "A manager's guide" at bounding box center [904, 431] width 95 height 58
